Goal: Feedback & Contribution: Contribute content

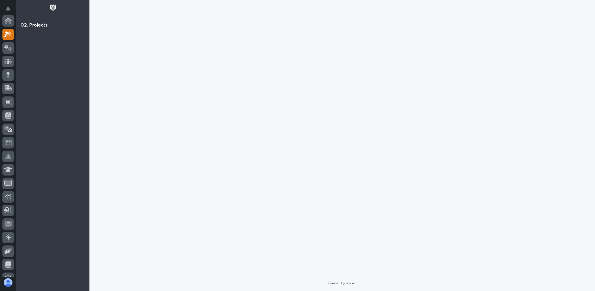
scroll to position [14, 0]
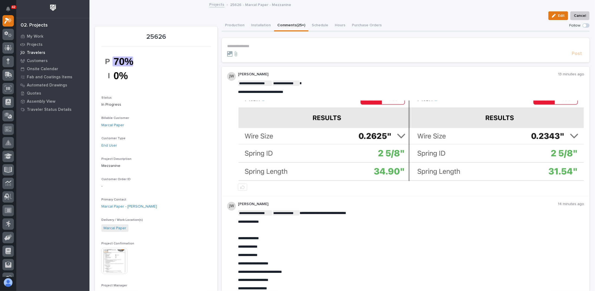
click at [36, 50] on p "Travelers" at bounding box center [36, 52] width 18 height 5
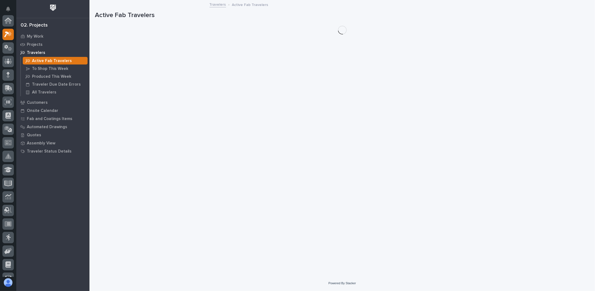
scroll to position [14, 0]
click at [35, 43] on p "Projects" at bounding box center [35, 44] width 16 height 5
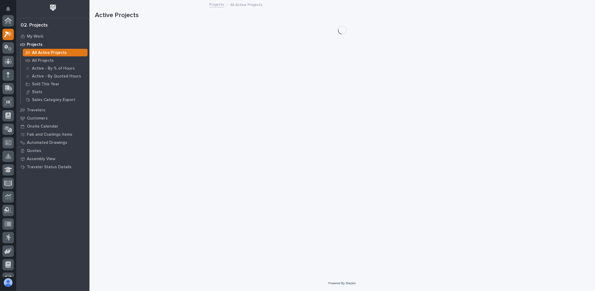
scroll to position [14, 0]
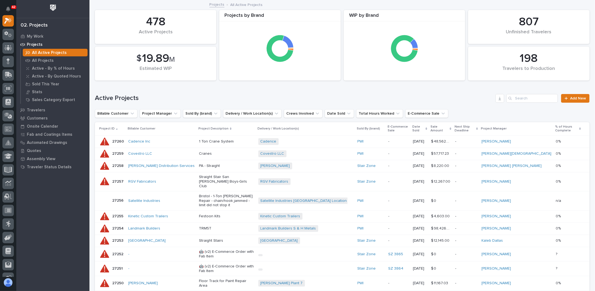
click at [250, 99] on h1 "Active Projects" at bounding box center [294, 98] width 398 height 8
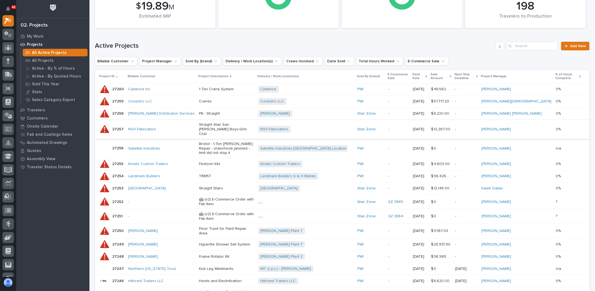
scroll to position [27, 0]
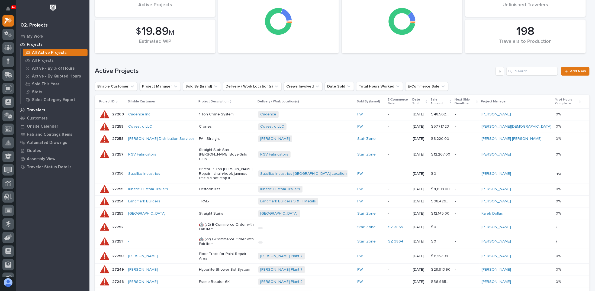
click at [44, 109] on div "Travelers" at bounding box center [53, 110] width 70 height 8
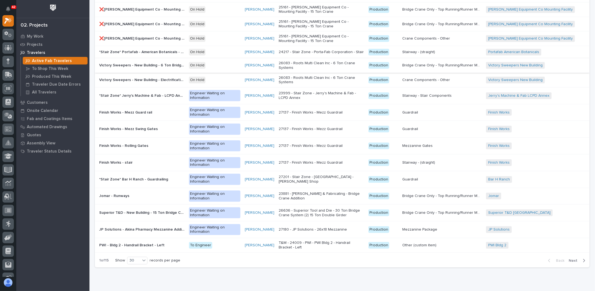
scroll to position [250, 0]
click at [39, 35] on p "My Work" at bounding box center [35, 36] width 17 height 5
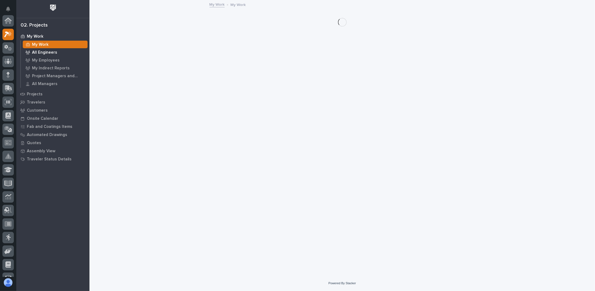
scroll to position [14, 0]
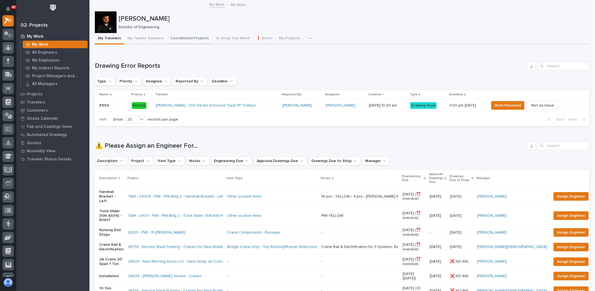
click at [194, 39] on button "Coordinated Projects" at bounding box center [189, 38] width 45 height 11
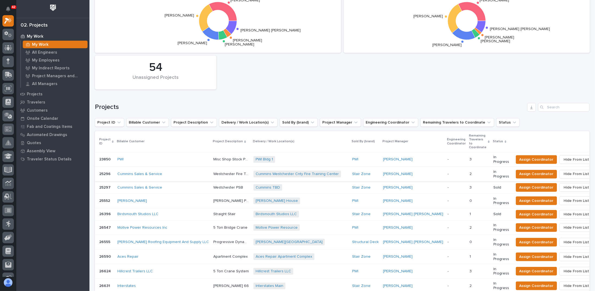
scroll to position [81, 0]
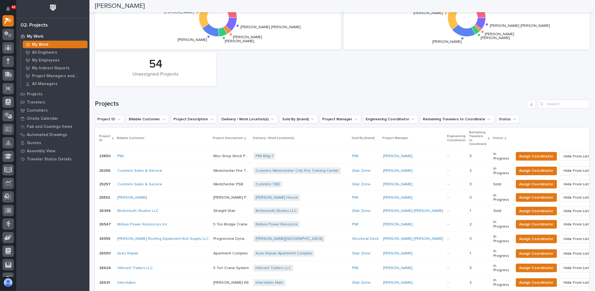
click at [160, 97] on div "Projects by Coordinator Wynne Hochstetler Weston Hochstetler Spenser Yoder Leig…" at bounding box center [342, 284] width 494 height 617
click at [246, 85] on div "Projects by Coordinator Wynne Hochstetler Weston Hochstetler Spenser Yoder Leig…" at bounding box center [342, 32] width 500 height 112
click at [35, 102] on p "Travelers" at bounding box center [36, 102] width 18 height 5
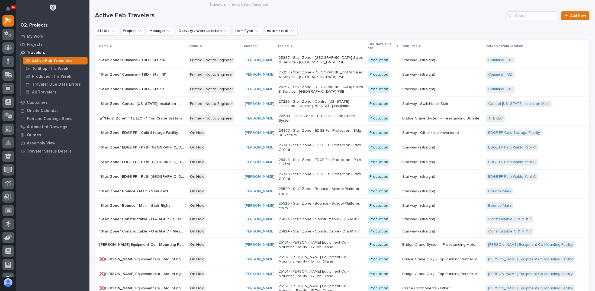
click at [346, 15] on h1 "Active Fab Travelers" at bounding box center [299, 16] width 409 height 8
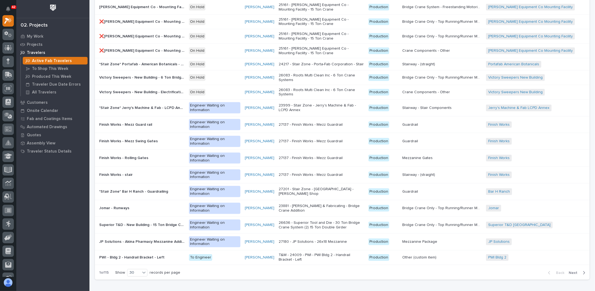
scroll to position [244, 0]
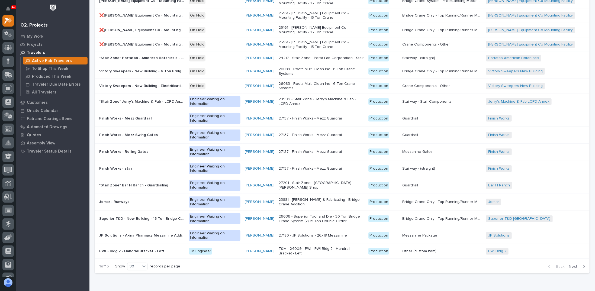
click at [202, 268] on div "Loading... Saving… Loading... Saving… Active Fab Travelers Add New Status Proje…" at bounding box center [342, 24] width 500 height 535
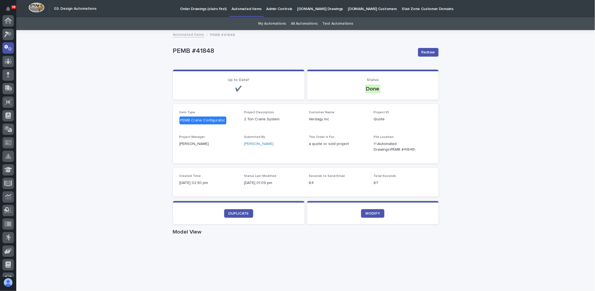
scroll to position [27, 0]
click at [271, 25] on link "My Automations" at bounding box center [272, 23] width 28 height 13
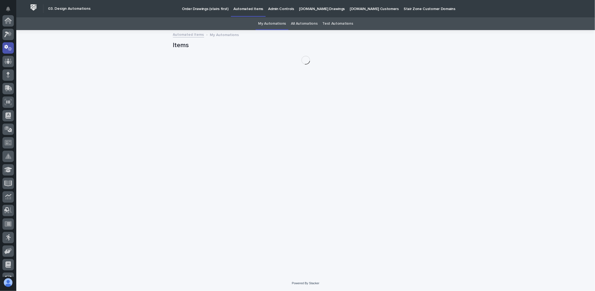
scroll to position [27, 0]
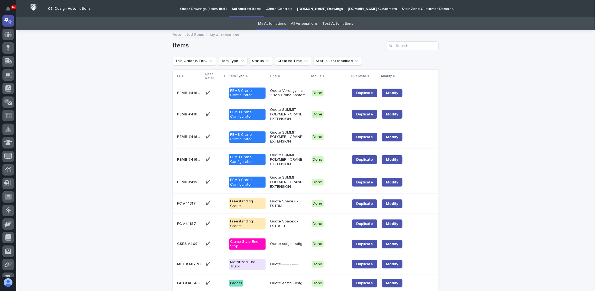
click at [289, 96] on p "Quote Verdagy Inc - 2 Ton Crane System" at bounding box center [288, 93] width 37 height 9
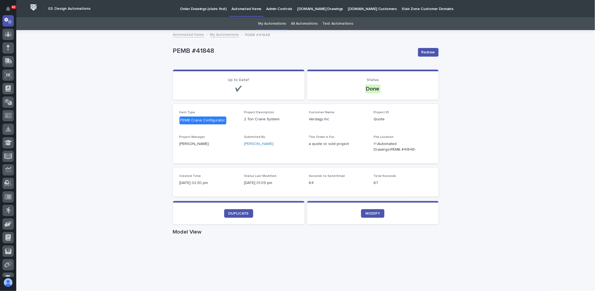
click at [218, 54] on p "PEMB #41848" at bounding box center [293, 51] width 241 height 8
click at [9, 22] on icon at bounding box center [7, 20] width 5 height 5
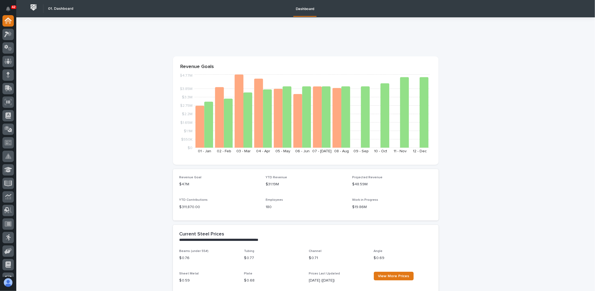
click at [8, 20] on icon at bounding box center [7, 20] width 5 height 5
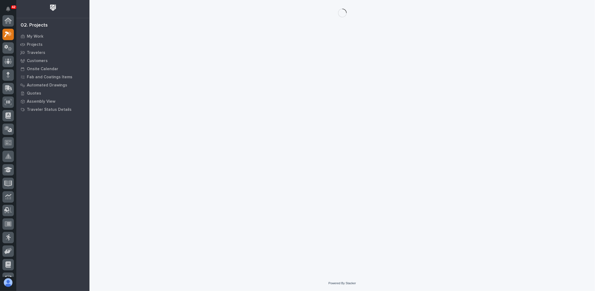
scroll to position [14, 0]
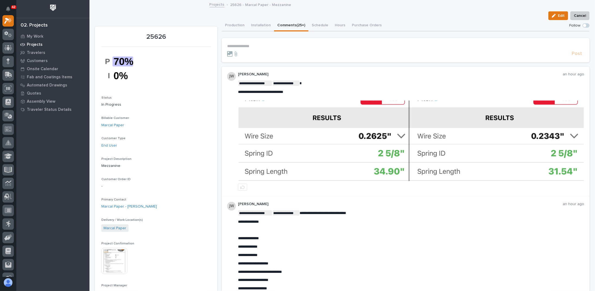
click at [35, 46] on p "Projects" at bounding box center [35, 44] width 16 height 5
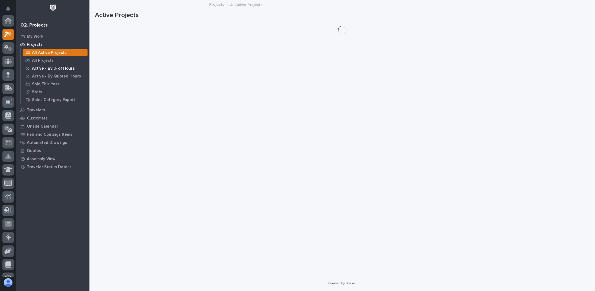
scroll to position [14, 0]
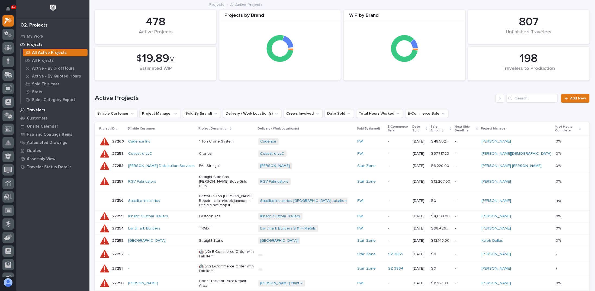
click at [46, 110] on div "Travelers" at bounding box center [53, 110] width 70 height 8
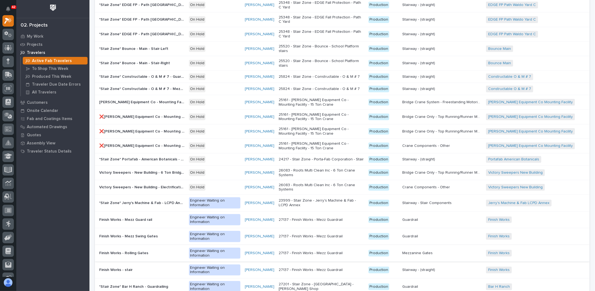
scroll to position [250, 0]
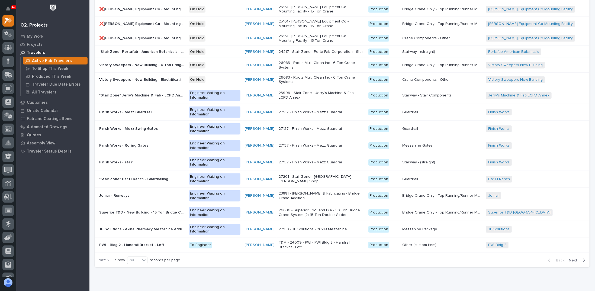
click at [169, 241] on div "PWI - Bldg 2 - Handrail Bracket - Left PWI - Bldg 2 - Handrail Bracket - Left" at bounding box center [141, 245] width 85 height 9
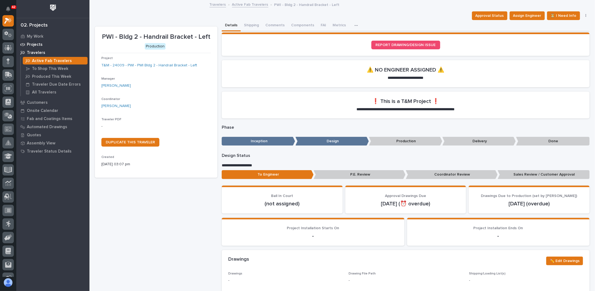
click at [46, 44] on div "Projects" at bounding box center [53, 45] width 70 height 8
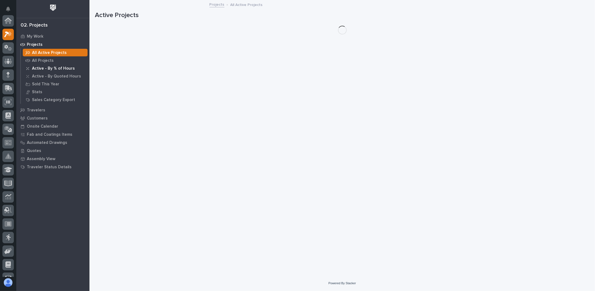
scroll to position [14, 0]
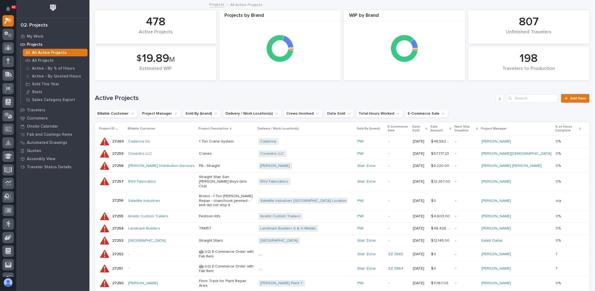
click at [212, 164] on p "PA - Straight" at bounding box center [226, 166] width 55 height 5
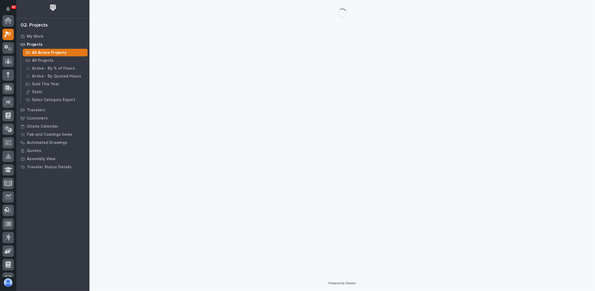
scroll to position [14, 0]
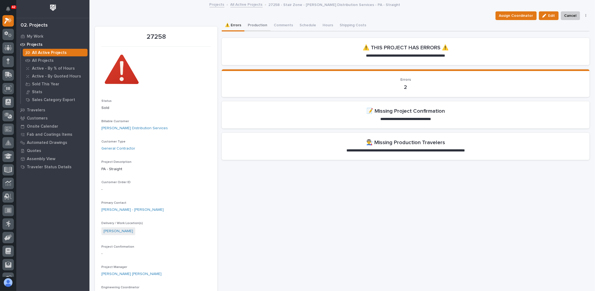
click at [259, 27] on button "Production" at bounding box center [257, 25] width 26 height 11
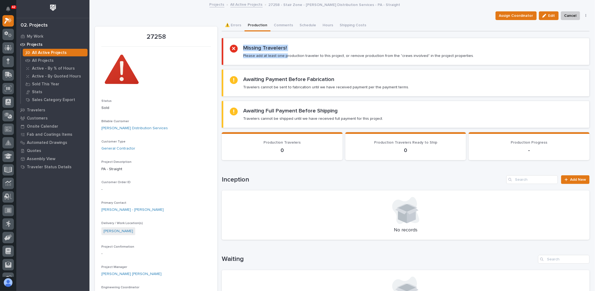
drag, startPoint x: 243, startPoint y: 48, endPoint x: 284, endPoint y: 54, distance: 41.6
click at [284, 54] on div "Missing Travelers! Please add at least one production traveler to this project,…" at bounding box center [358, 52] width 231 height 14
click at [289, 49] on div "Missing Travelers! Please add at least one production traveler to this project,…" at bounding box center [358, 52] width 231 height 14
click at [585, 14] on icon "button" at bounding box center [585, 16] width 1 height 4
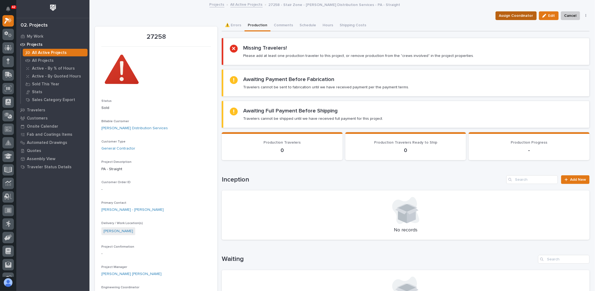
click at [507, 17] on span "Assign Coordinator" at bounding box center [516, 15] width 34 height 7
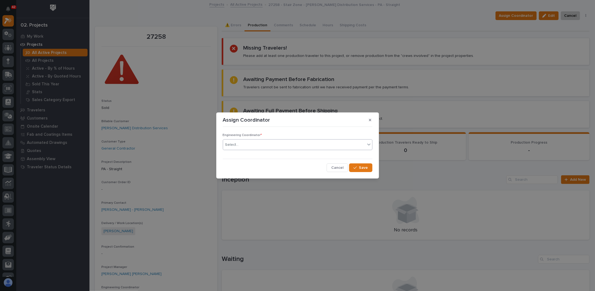
click at [288, 145] on div "Select..." at bounding box center [294, 144] width 142 height 9
type input "**"
click at [314, 158] on div "[PERSON_NAME]" at bounding box center [297, 154] width 149 height 9
click at [339, 167] on span "Cancel" at bounding box center [337, 167] width 12 height 5
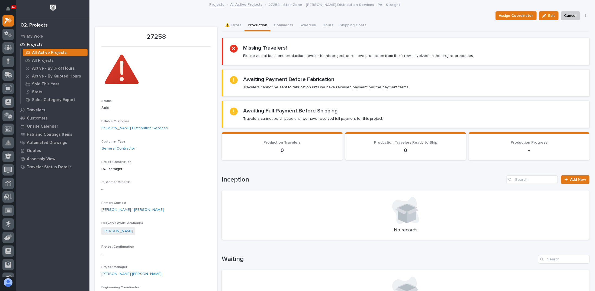
click at [177, 13] on div "Assign Coordinator Edit Cancel 🗑️ Delete" at bounding box center [342, 15] width 494 height 9
click at [39, 37] on p "My Work" at bounding box center [35, 36] width 17 height 5
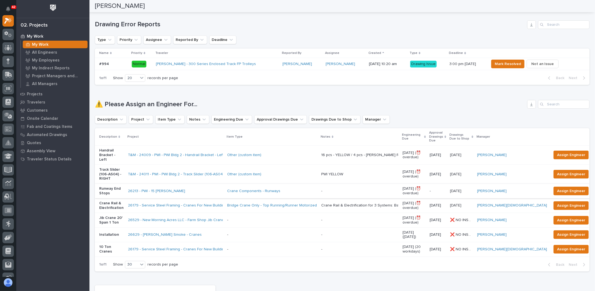
scroll to position [27, 0]
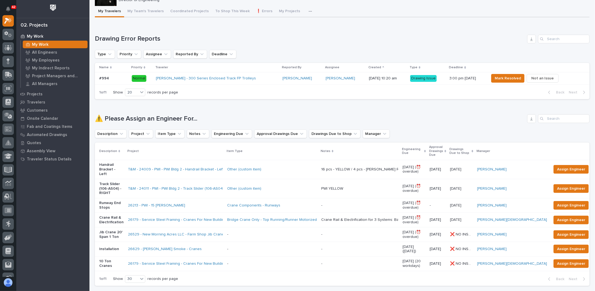
click at [291, 167] on div "Other (custom item)" at bounding box center [272, 169] width 90 height 5
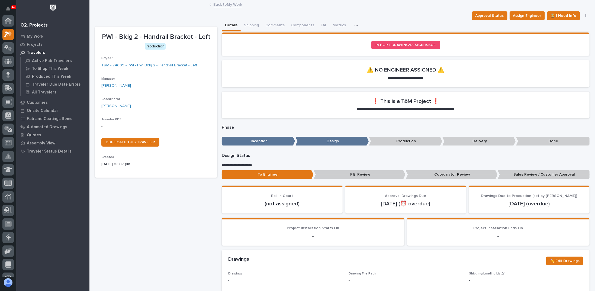
scroll to position [14, 0]
click at [584, 17] on button "button" at bounding box center [586, 16] width 8 height 4
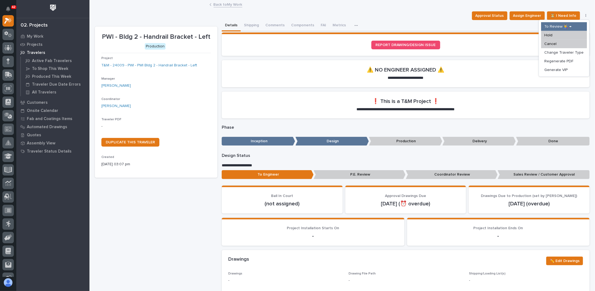
click at [584, 16] on button "button" at bounding box center [586, 16] width 8 height 4
click at [354, 27] on icon "button" at bounding box center [355, 26] width 3 height 4
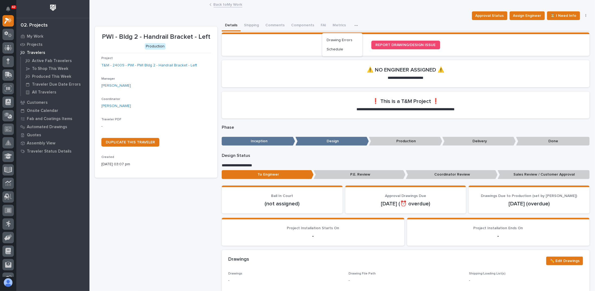
click at [355, 25] on icon "button" at bounding box center [356, 25] width 3 height 1
click at [369, 21] on div "Details Shipping Comments Components FAI Metrics Drawing Errors Schedule" at bounding box center [406, 25] width 368 height 11
click at [496, 14] on span "Approval Status" at bounding box center [489, 15] width 28 height 7
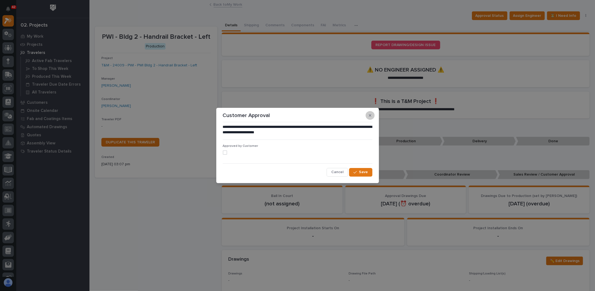
click at [372, 115] on button "button" at bounding box center [369, 115] width 9 height 9
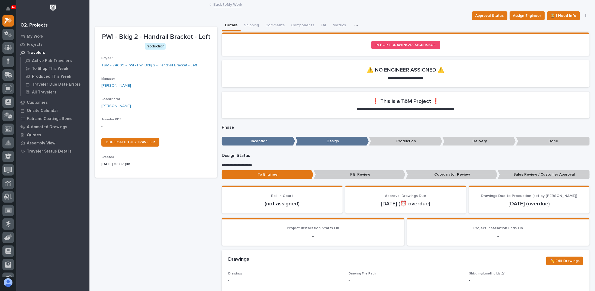
click at [393, 21] on div "Details Shipping Comments Components FAI Metrics Drawing Errors Schedule" at bounding box center [406, 25] width 368 height 11
click at [294, 15] on div "Approval Status Assign Engineer ⏳ I Need Info To Review 👨‍🏭 → Hold Cancel Chang…" at bounding box center [342, 15] width 494 height 9
click at [226, 5] on link "Back to My Work" at bounding box center [227, 4] width 29 height 6
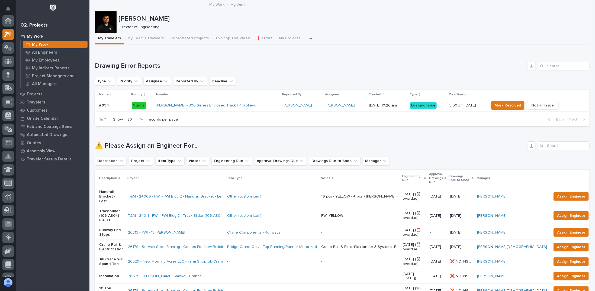
scroll to position [14, 0]
click at [37, 94] on p "Projects" at bounding box center [35, 94] width 16 height 5
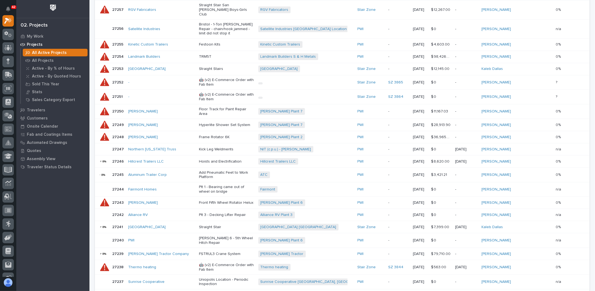
scroll to position [217, 0]
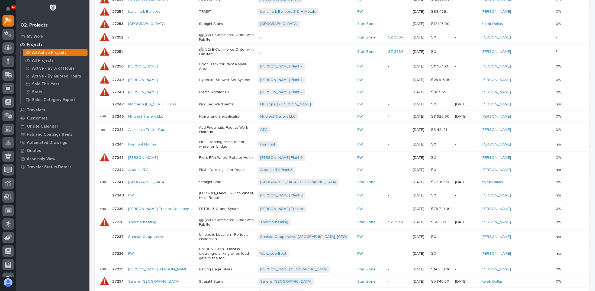
click at [209, 180] on p "Straight Stair" at bounding box center [226, 182] width 55 height 5
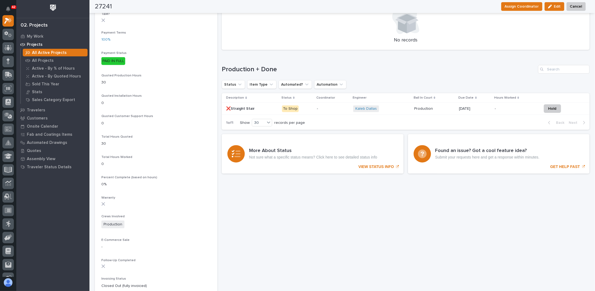
scroll to position [303, 0]
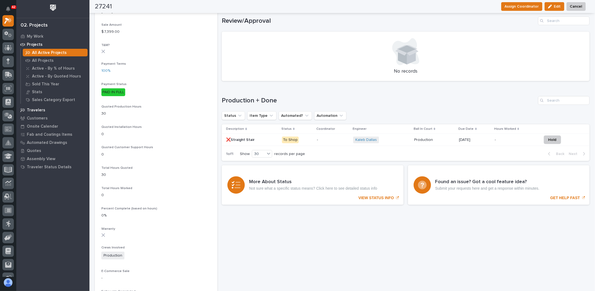
click at [38, 111] on p "Travelers" at bounding box center [36, 110] width 18 height 5
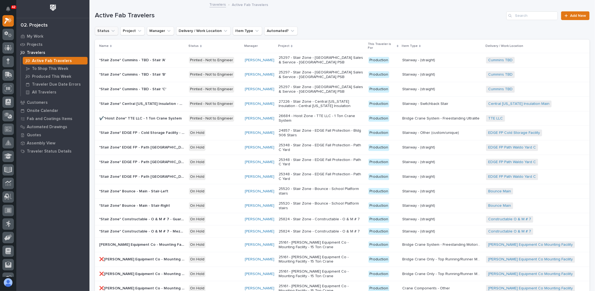
click at [111, 31] on icon "Status" at bounding box center [112, 30] width 5 height 5
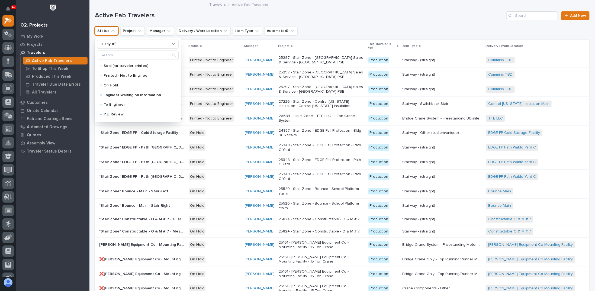
click at [112, 31] on icon "Status" at bounding box center [112, 30] width 5 height 5
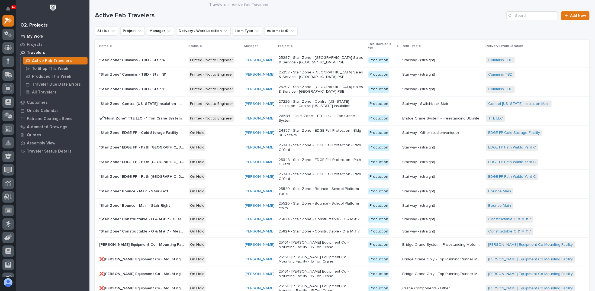
click at [47, 37] on div "My Work" at bounding box center [53, 37] width 70 height 8
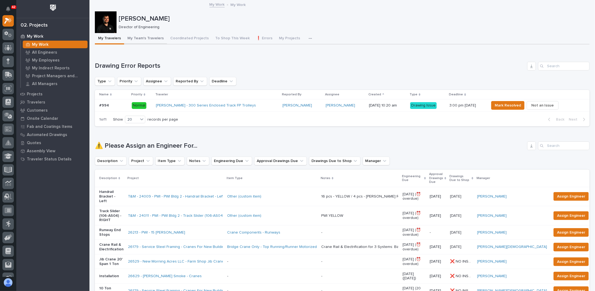
click at [145, 36] on button "My Team's Travelers" at bounding box center [145, 38] width 43 height 11
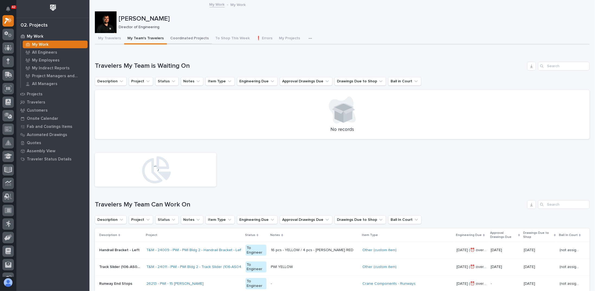
click at [193, 39] on button "Coordinated Projects" at bounding box center [189, 38] width 45 height 11
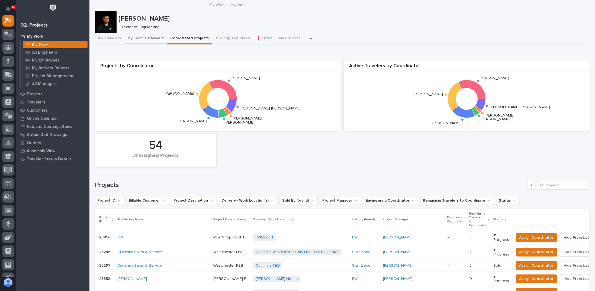
click at [151, 40] on button "My Team's Travelers" at bounding box center [145, 38] width 43 height 11
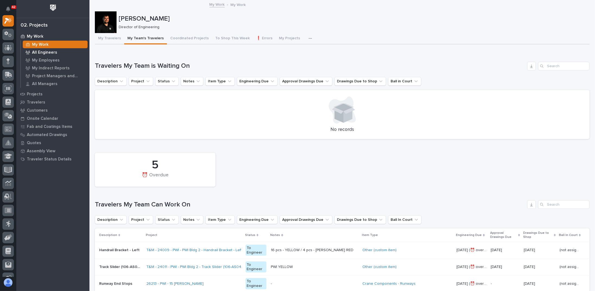
click at [47, 54] on p "All Engineers" at bounding box center [44, 52] width 25 height 5
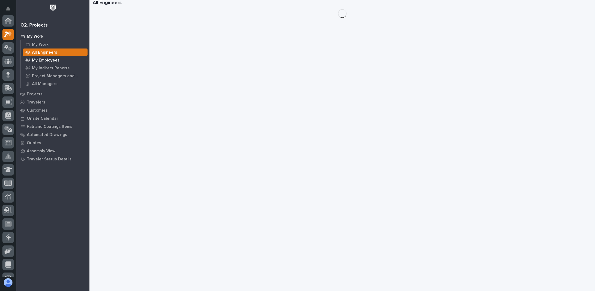
scroll to position [14, 0]
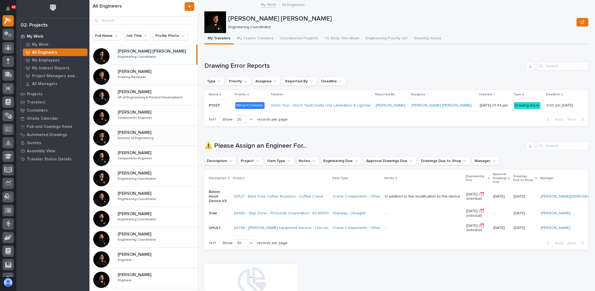
click at [120, 57] on p "Engineering Coordinator" at bounding box center [138, 56] width 40 height 5
click at [142, 51] on p "Ben Lee Miller" at bounding box center [152, 51] width 69 height 6
click at [373, 39] on button "Engineering Priority List" at bounding box center [386, 38] width 48 height 11
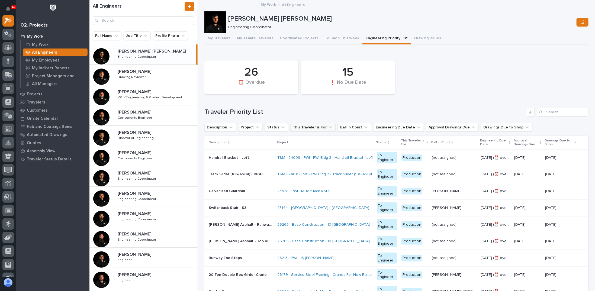
click at [315, 129] on button "This Traveler is For" at bounding box center [312, 127] width 45 height 9
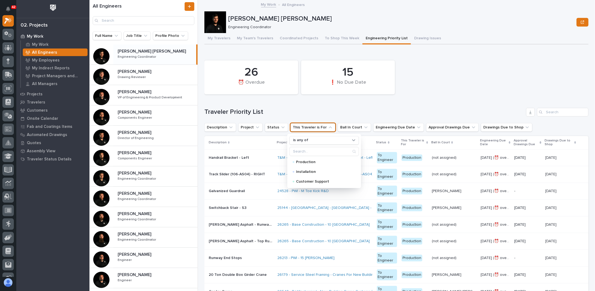
click at [315, 129] on button "This Traveler is For" at bounding box center [312, 127] width 45 height 9
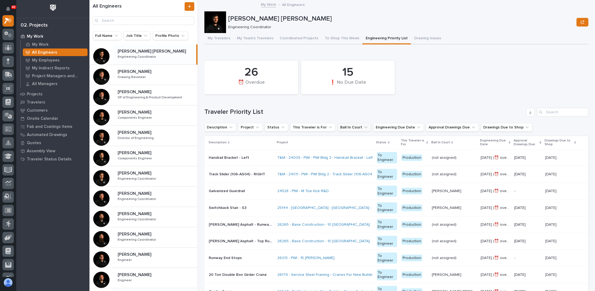
click at [346, 130] on button "Ball In Court" at bounding box center [354, 127] width 33 height 9
click at [384, 127] on button "Engineering Due Date" at bounding box center [398, 127] width 51 height 9
click at [347, 127] on button "Ball In Court" at bounding box center [354, 127] width 33 height 9
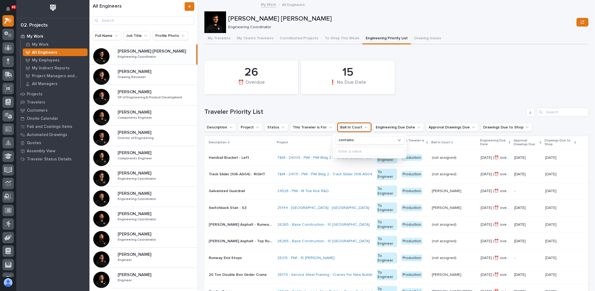
click at [35, 34] on p "My Work" at bounding box center [35, 36] width 17 height 5
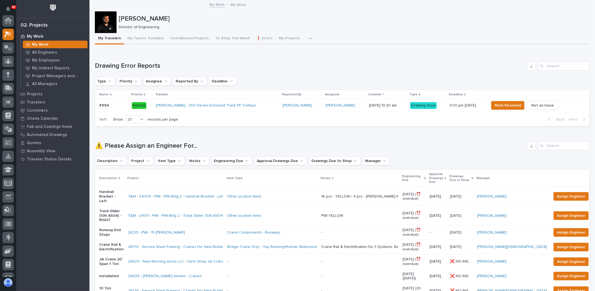
scroll to position [14, 0]
click at [305, 37] on button "button" at bounding box center [311, 38] width 12 height 11
click at [283, 61] on span "Engineering Priority List" at bounding box center [283, 62] width 41 height 5
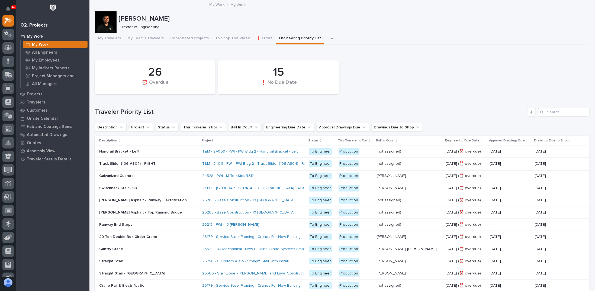
click at [177, 176] on p at bounding box center [146, 176] width 95 height 5
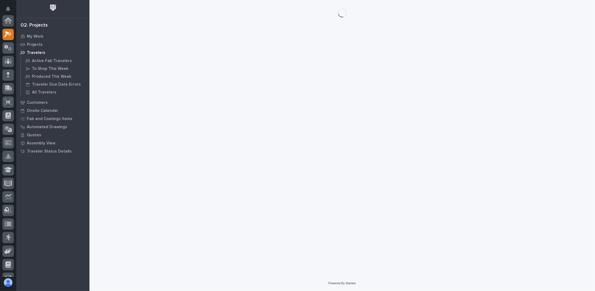
scroll to position [14, 0]
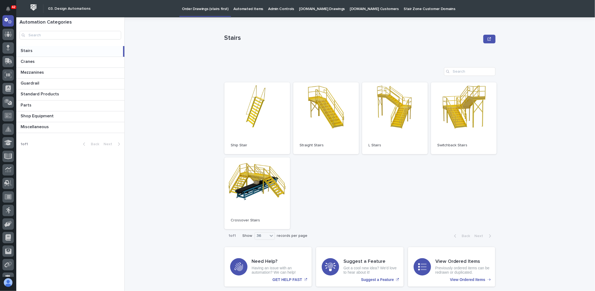
click at [187, 76] on div "Stairs Stairs Sorry, there was an error saving your record. Please try again. P…" at bounding box center [363, 154] width 464 height 274
click at [571, 73] on div "Stairs Stairs Sorry, there was an error saving your record. Please try again. P…" at bounding box center [363, 154] width 464 height 274
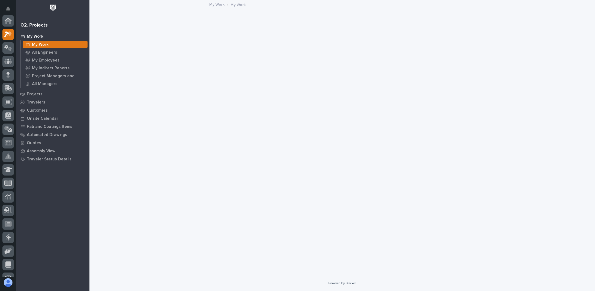
scroll to position [14, 0]
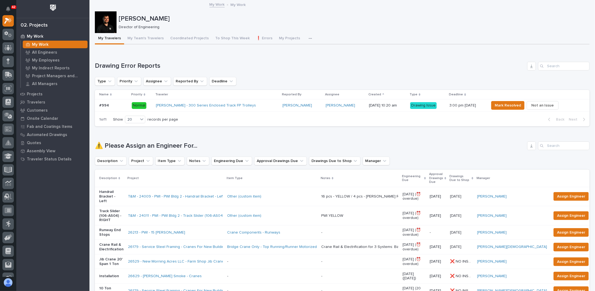
click at [241, 105] on div "[PERSON_NAME] - 300 Series Enclosed Track FP Trolleys" at bounding box center [203, 105] width 95 height 5
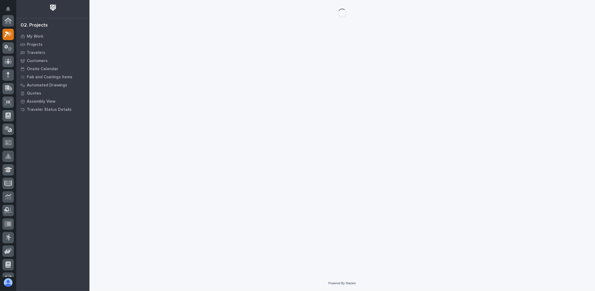
scroll to position [14, 0]
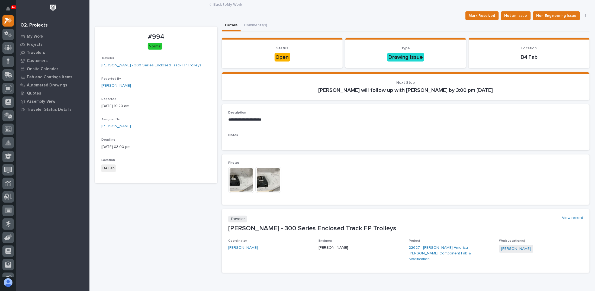
click at [239, 179] on img at bounding box center [241, 180] width 26 height 26
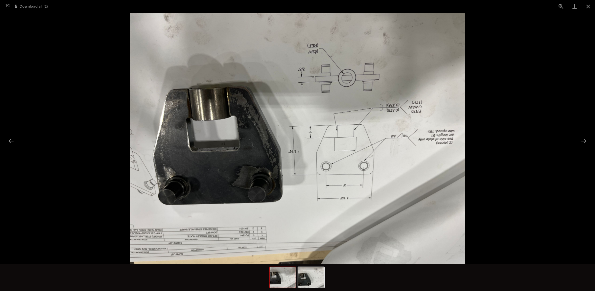
click at [89, 98] on picture at bounding box center [297, 138] width 595 height 251
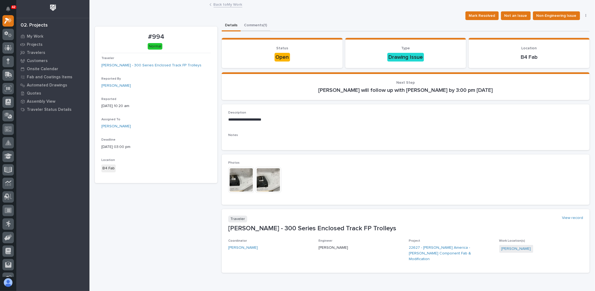
click at [254, 23] on button "Comments (1)" at bounding box center [256, 25] width 30 height 11
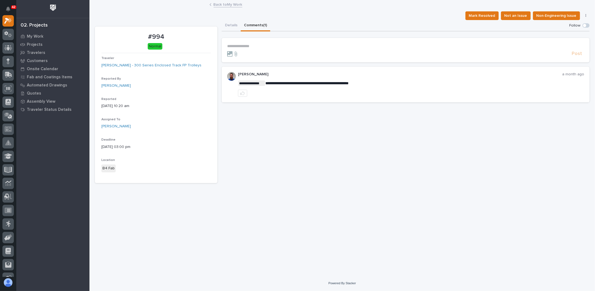
click at [266, 46] on p "**********" at bounding box center [405, 46] width 357 height 5
click at [254, 47] on p "**********" at bounding box center [405, 46] width 357 height 5
click at [242, 54] on span "[PERSON_NAME]" at bounding box center [244, 54] width 30 height 4
click at [263, 45] on p "**********" at bounding box center [405, 46] width 357 height 5
click at [257, 45] on p "*" at bounding box center [405, 46] width 357 height 5
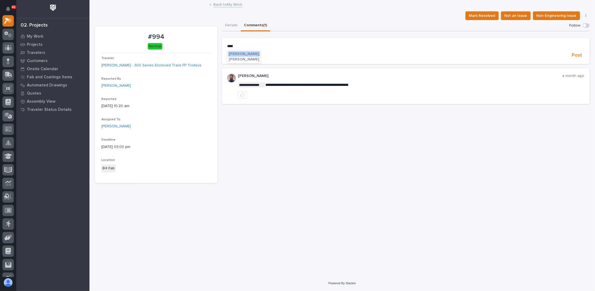
click at [234, 53] on span "[PERSON_NAME]" at bounding box center [244, 54] width 30 height 4
click at [270, 46] on p "**********" at bounding box center [405, 46] width 357 height 5
click at [578, 58] on span "Post" at bounding box center [576, 56] width 10 height 6
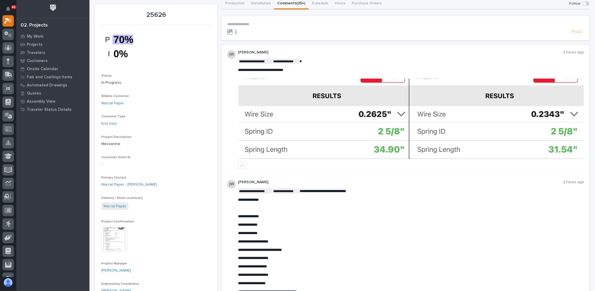
scroll to position [54, 0]
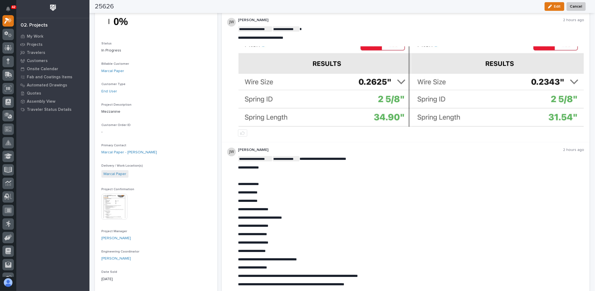
click at [281, 101] on img at bounding box center [324, 86] width 172 height 80
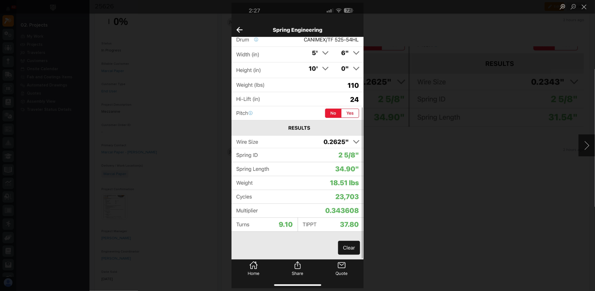
click at [389, 150] on div "Lightbox" at bounding box center [297, 145] width 595 height 291
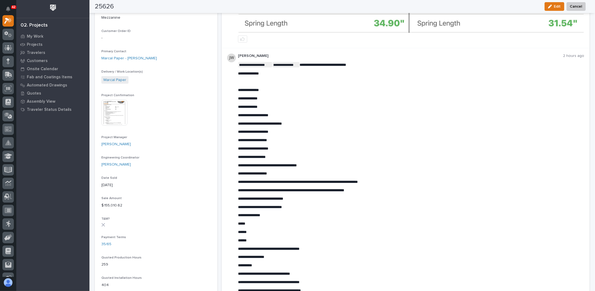
scroll to position [190, 0]
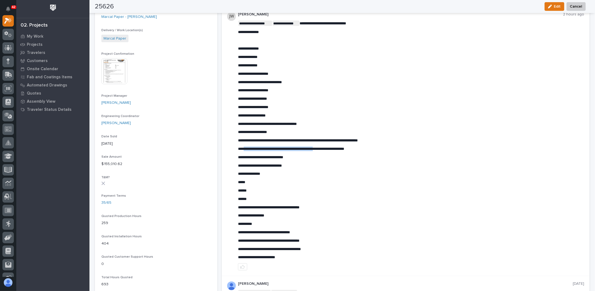
drag, startPoint x: 245, startPoint y: 147, endPoint x: 330, endPoint y: 147, distance: 85.1
click at [329, 147] on span "**********" at bounding box center [291, 149] width 106 height 4
click at [330, 147] on span "**********" at bounding box center [291, 149] width 106 height 4
drag, startPoint x: 237, startPoint y: 182, endPoint x: 243, endPoint y: 183, distance: 7.0
click at [243, 182] on div "**********" at bounding box center [406, 141] width 368 height 269
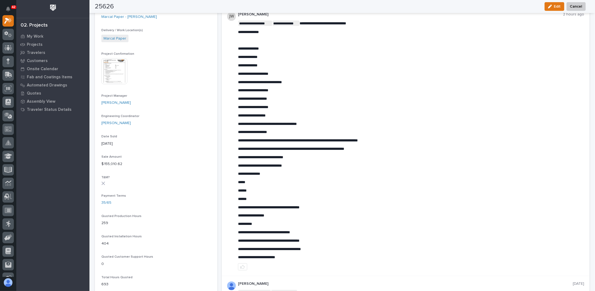
click at [245, 191] on span "******" at bounding box center [242, 191] width 9 height 4
drag, startPoint x: 236, startPoint y: 190, endPoint x: 245, endPoint y: 195, distance: 10.5
click at [245, 195] on div "**********" at bounding box center [406, 141] width 368 height 269
click at [234, 198] on div "**********" at bounding box center [406, 141] width 368 height 269
click at [254, 199] on p "******" at bounding box center [411, 199] width 346 height 5
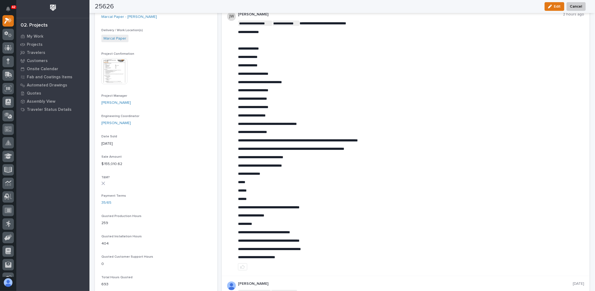
click at [277, 218] on div "**********" at bounding box center [411, 140] width 346 height 239
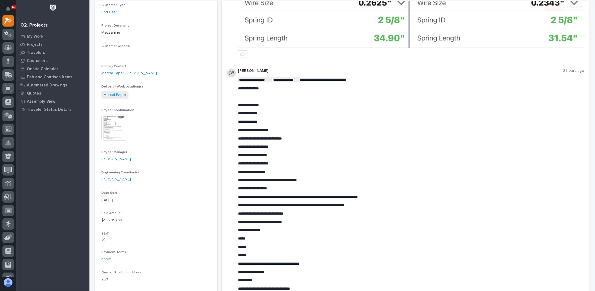
scroll to position [135, 0]
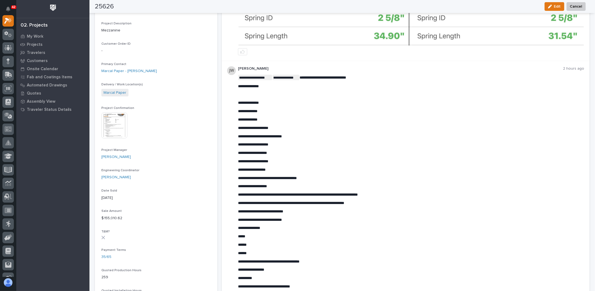
click at [295, 148] on div "**********" at bounding box center [411, 194] width 346 height 239
